Goal: Information Seeking & Learning: Learn about a topic

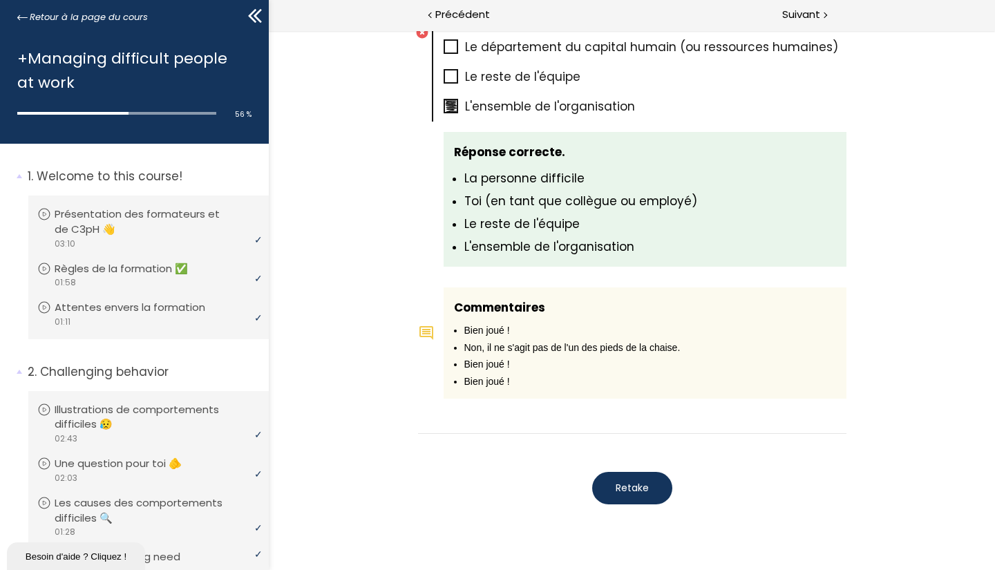
scroll to position [1010, 0]
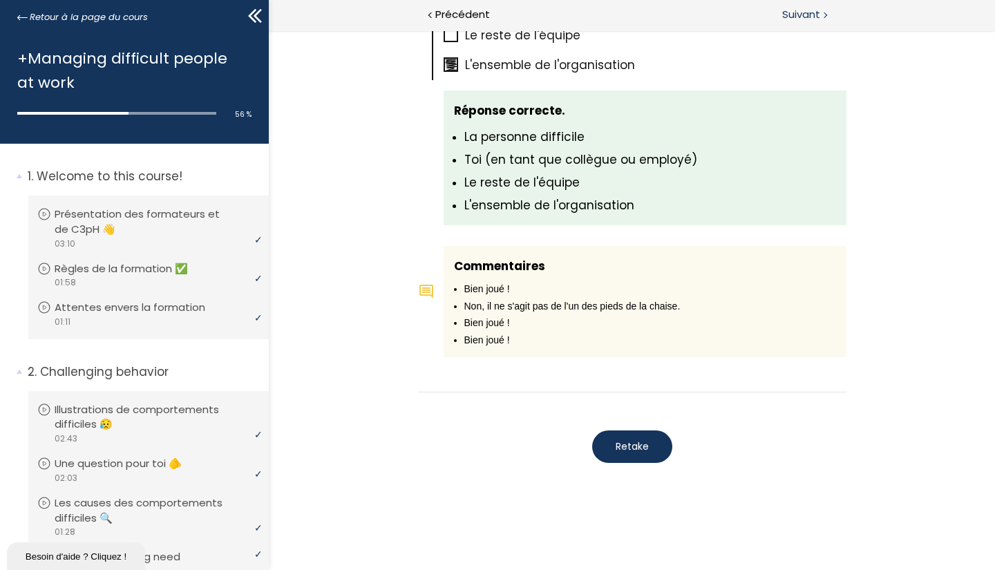
click at [807, 11] on span "Suivant" at bounding box center [801, 14] width 38 height 17
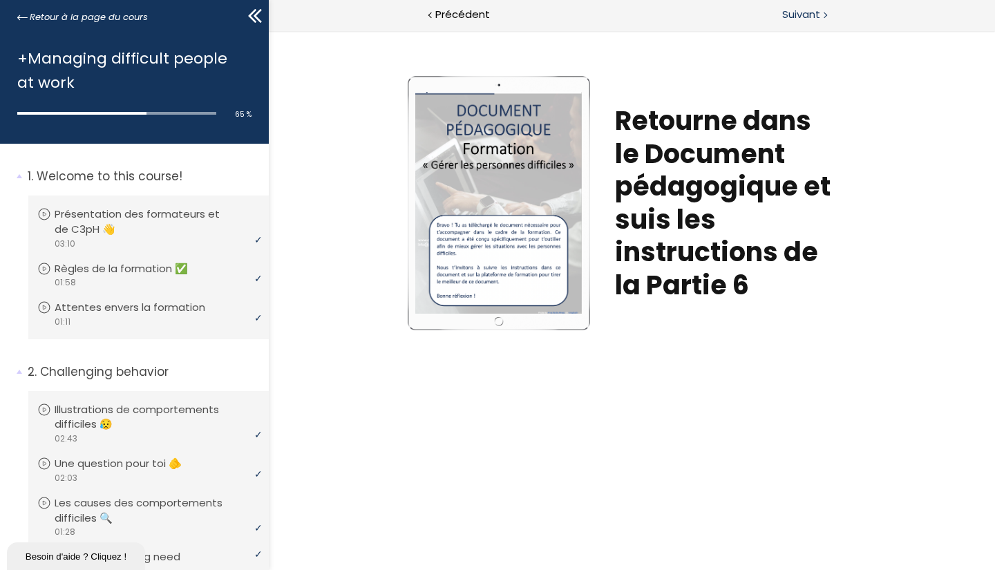
click at [807, 11] on span "Suivant" at bounding box center [801, 14] width 38 height 17
click at [808, 23] on div "Suivant" at bounding box center [814, 15] width 364 height 31
click at [820, 12] on span "Suivant" at bounding box center [801, 14] width 38 height 17
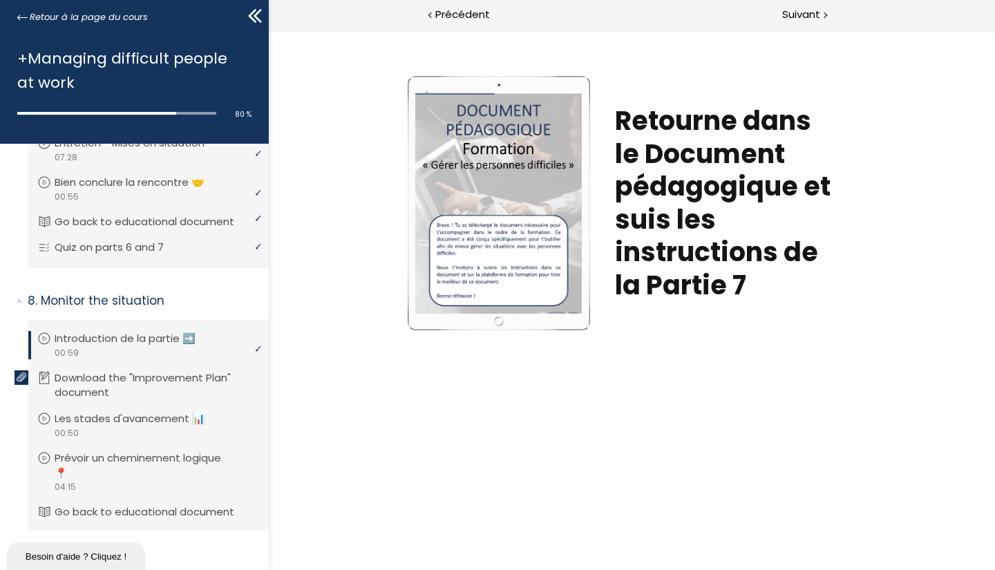
scroll to position [1948, 0]
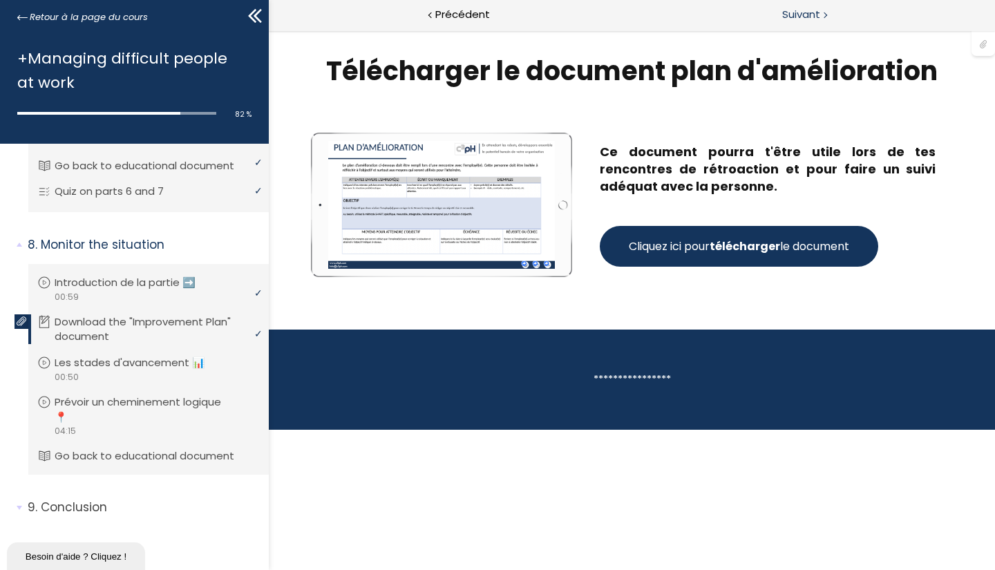
click at [793, 13] on span "Suivant" at bounding box center [801, 14] width 38 height 17
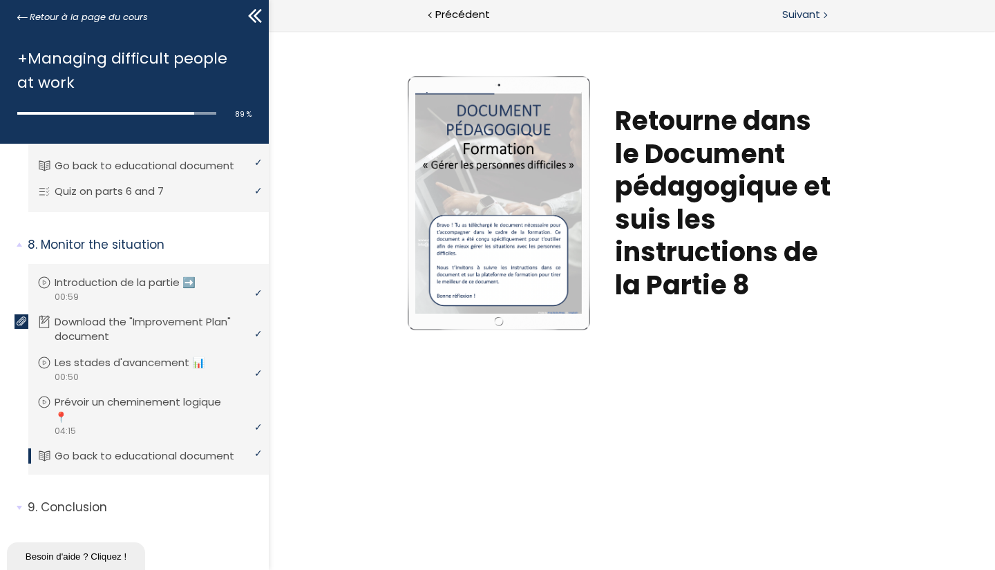
click at [793, 13] on span "Suivant" at bounding box center [801, 14] width 38 height 17
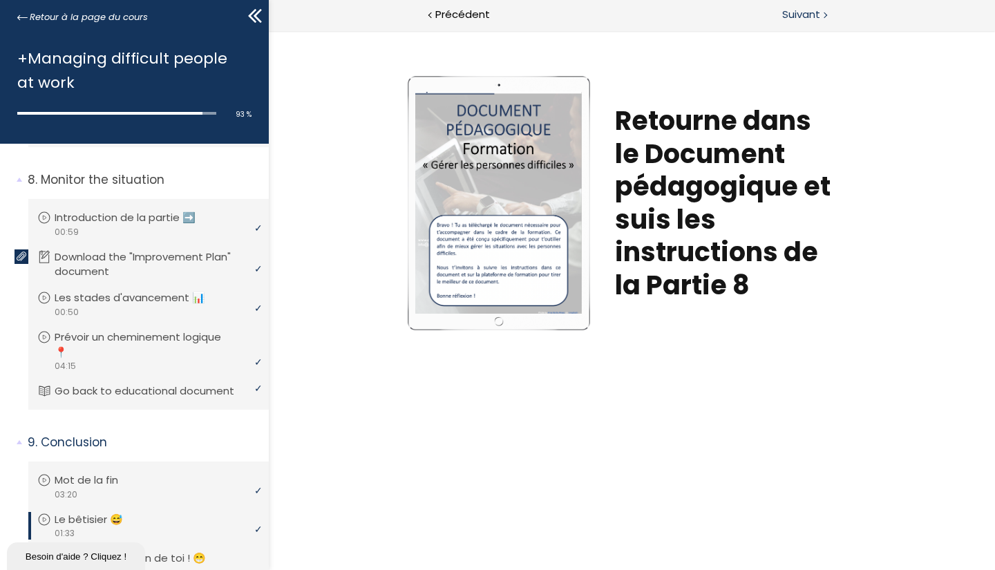
click at [793, 13] on span "Suivant" at bounding box center [801, 14] width 38 height 17
click at [818, 13] on span "Suivant" at bounding box center [801, 14] width 38 height 17
click at [808, 13] on span "Suivant" at bounding box center [801, 14] width 38 height 17
